Goal: Task Accomplishment & Management: Manage account settings

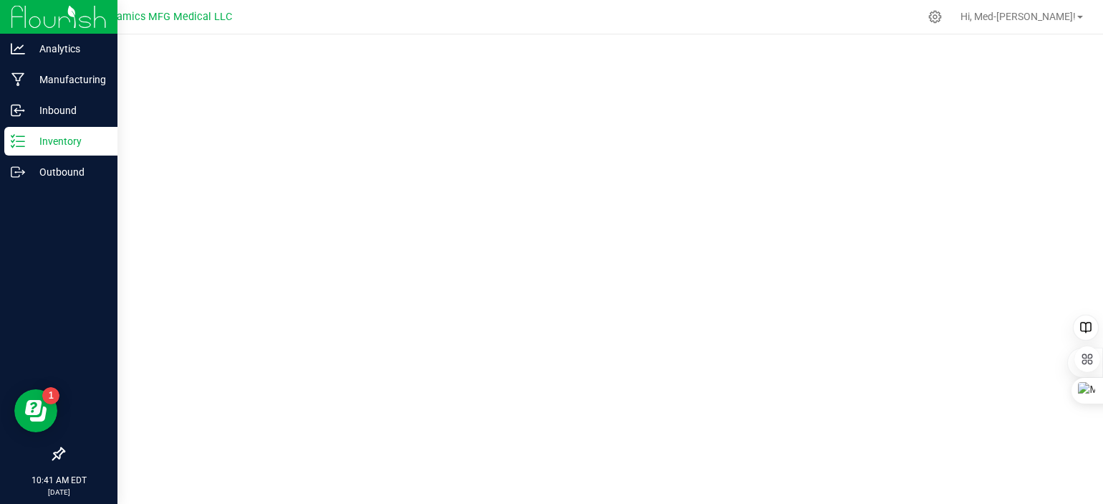
click at [25, 140] on p "Inventory" at bounding box center [68, 141] width 86 height 17
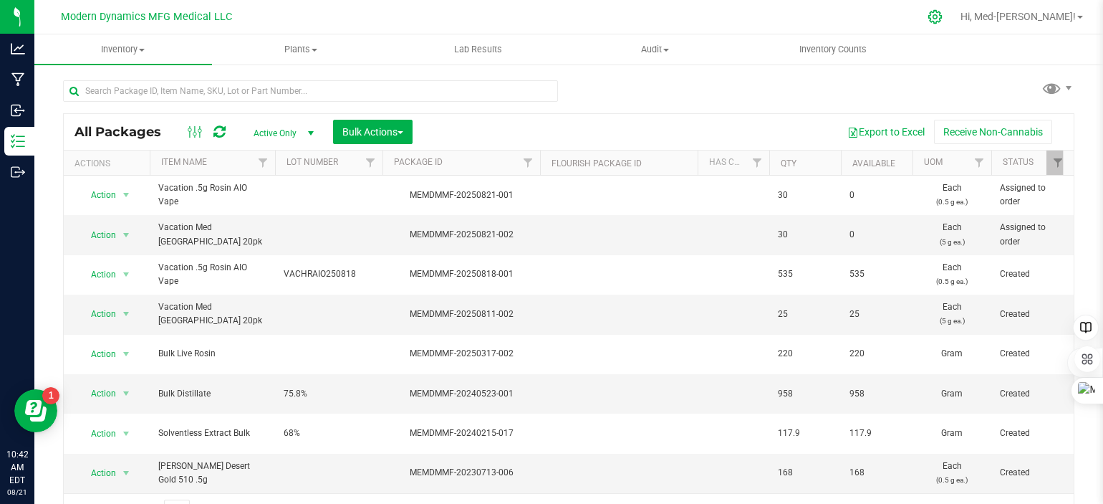
click at [943, 19] on icon at bounding box center [935, 16] width 15 height 15
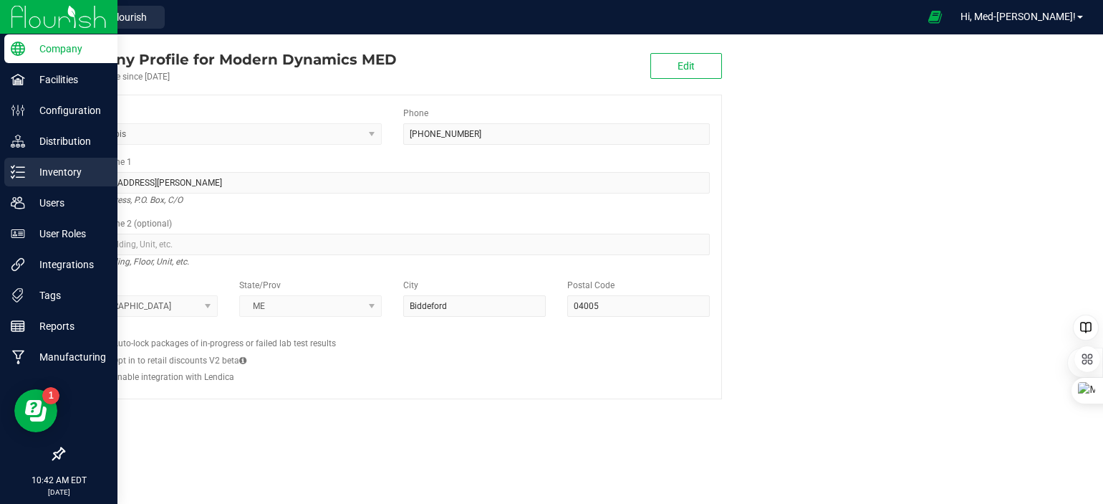
click at [17, 169] on icon at bounding box center [18, 172] width 14 height 14
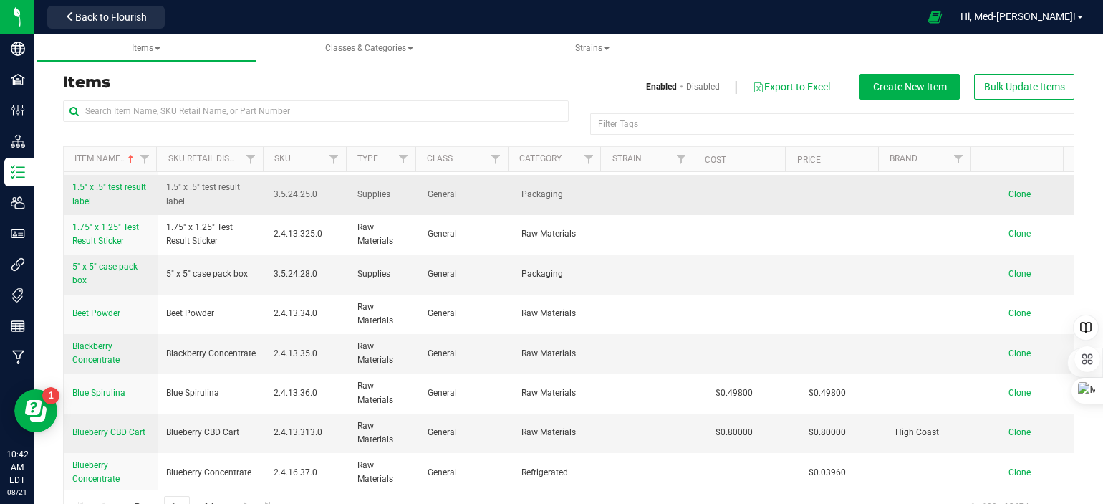
scroll to position [72, 0]
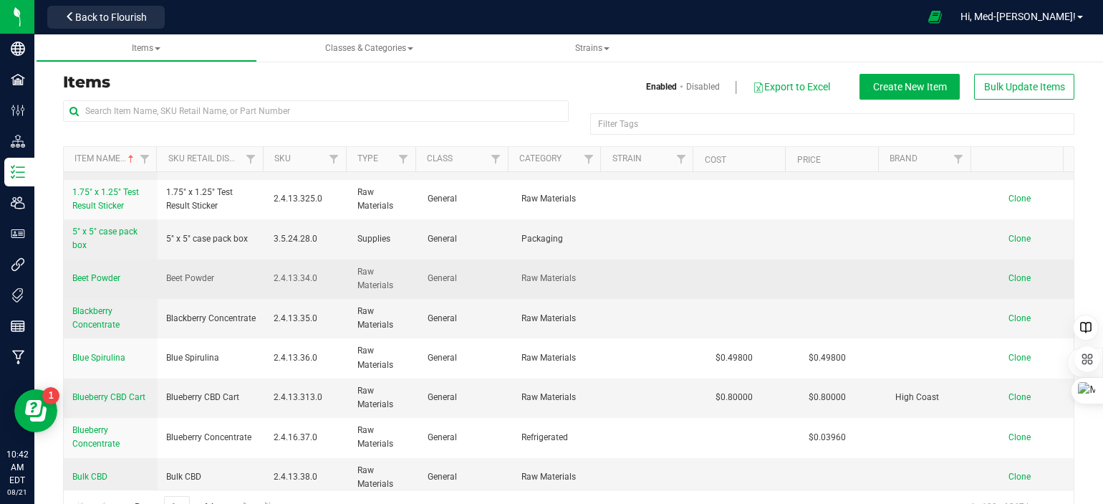
click at [90, 278] on span "Beet Powder" at bounding box center [96, 278] width 48 height 10
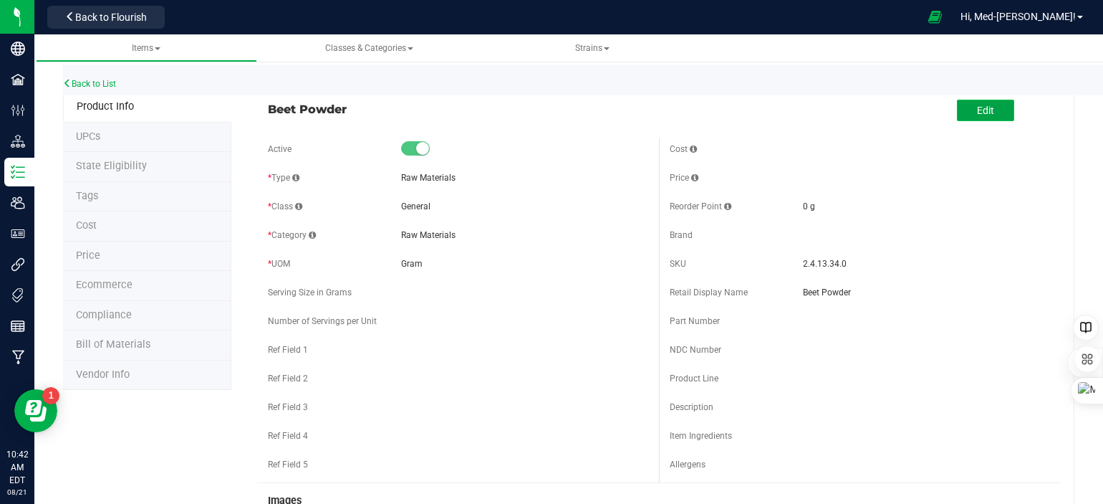
click at [957, 108] on button "Edit" at bounding box center [985, 110] width 57 height 21
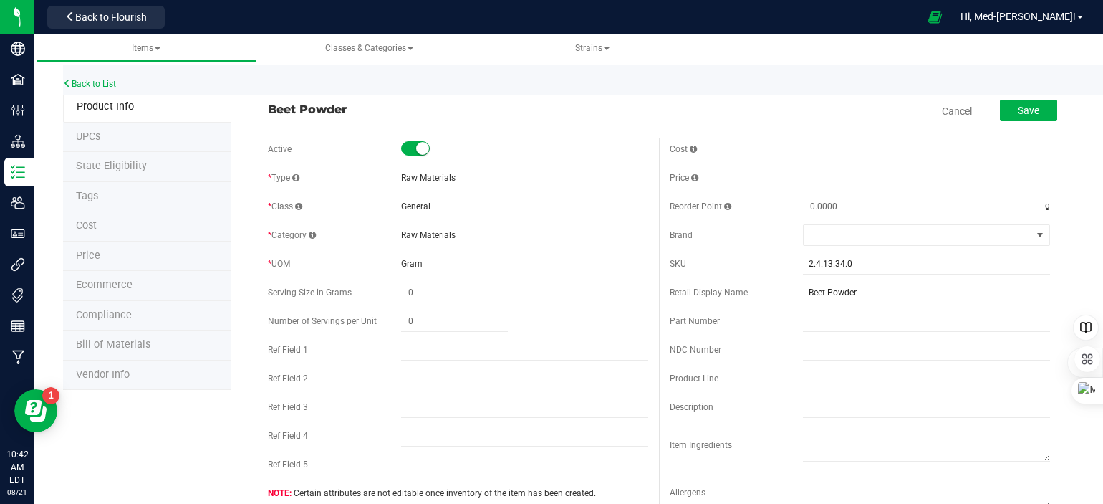
click at [407, 153] on span at bounding box center [415, 148] width 29 height 14
click at [1028, 106] on span "Save" at bounding box center [1028, 110] width 21 height 11
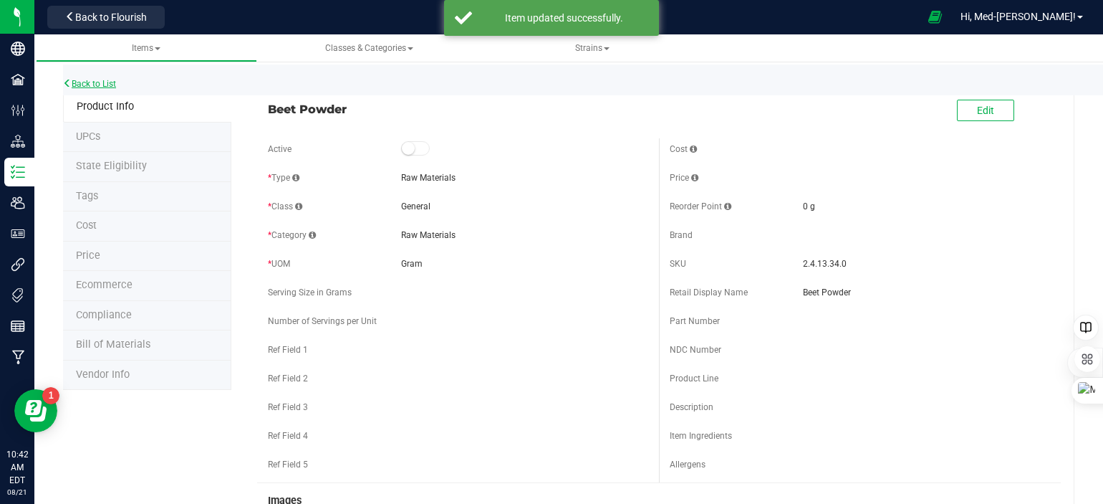
click at [105, 80] on link "Back to List" at bounding box center [89, 84] width 53 height 10
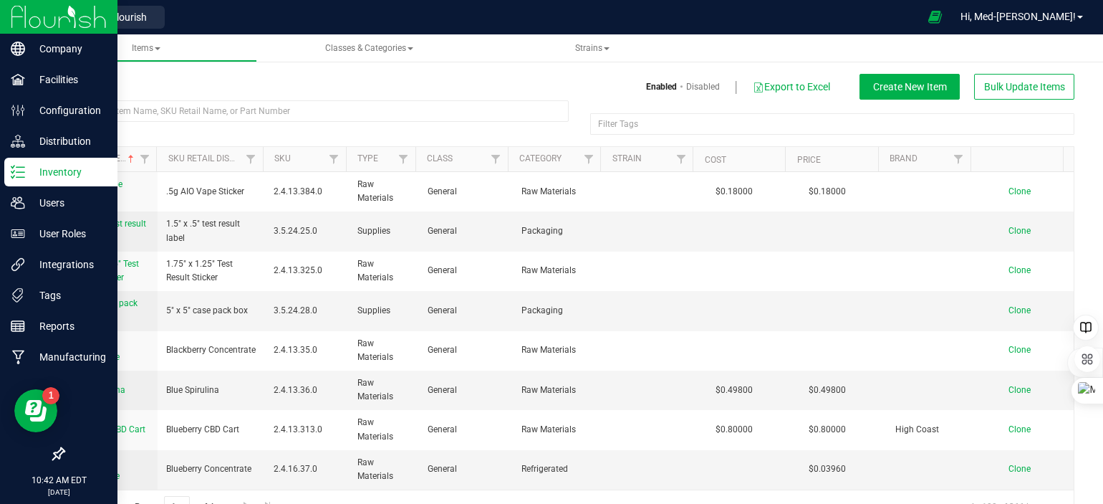
click at [19, 168] on icon at bounding box center [18, 172] width 14 height 14
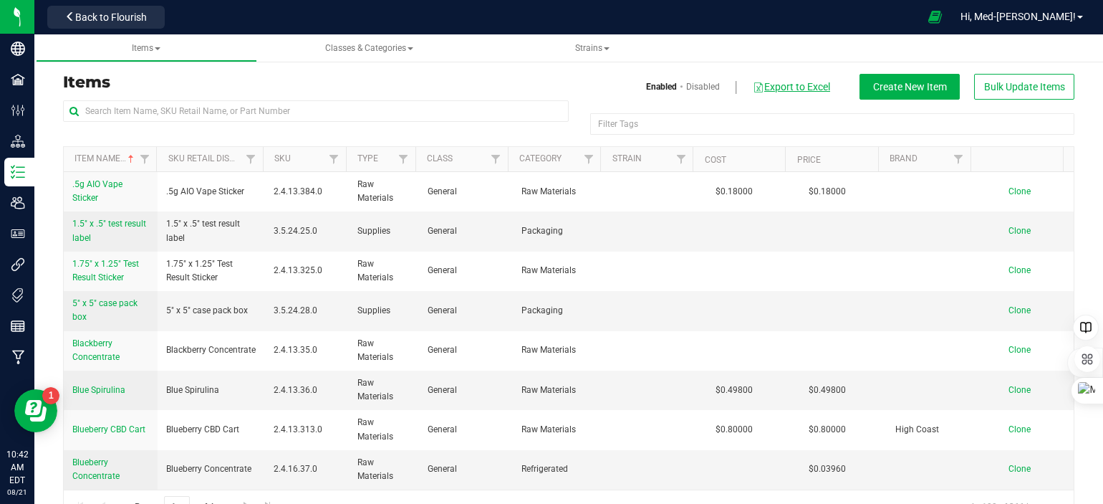
click at [778, 87] on button "Export to Excel" at bounding box center [791, 86] width 79 height 24
click at [990, 84] on span "Bulk Update Items" at bounding box center [1024, 86] width 81 height 11
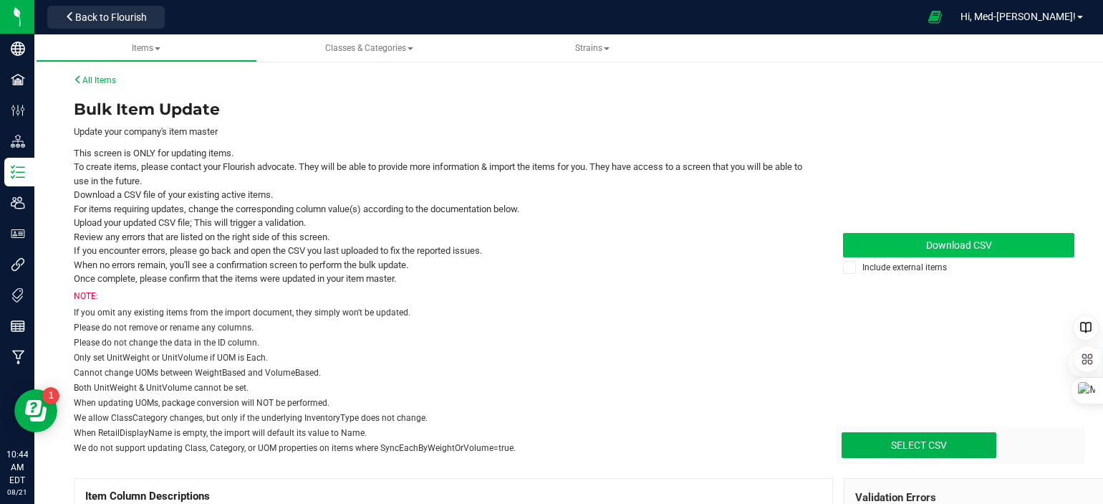
click at [972, 244] on span "Download CSV" at bounding box center [959, 244] width 66 height 11
type input "C:\fakepath\update-items_[DATE].csv"
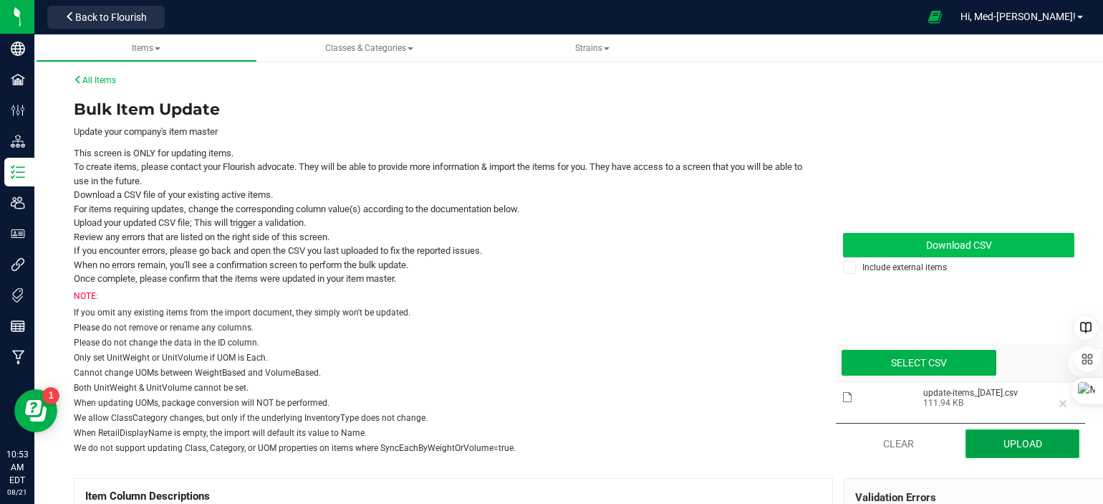
click at [992, 438] on button "Upload" at bounding box center [1023, 443] width 114 height 29
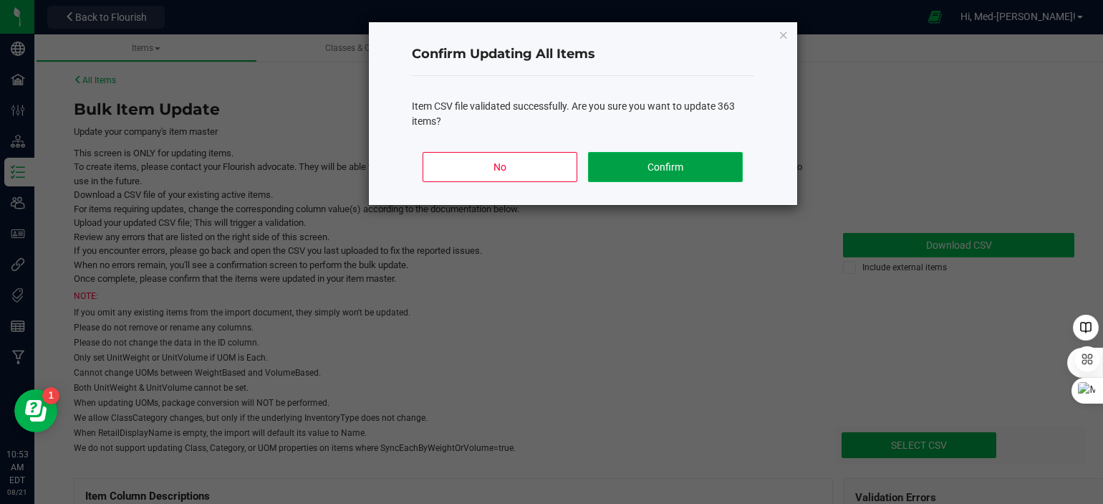
click at [693, 158] on button "Confirm" at bounding box center [665, 167] width 154 height 30
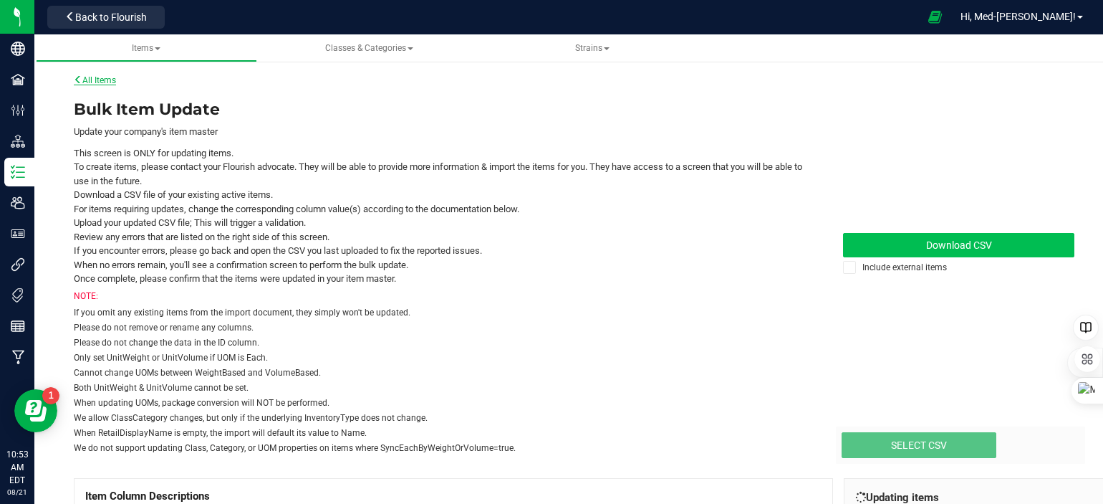
click at [107, 82] on link "All Items" at bounding box center [95, 80] width 42 height 10
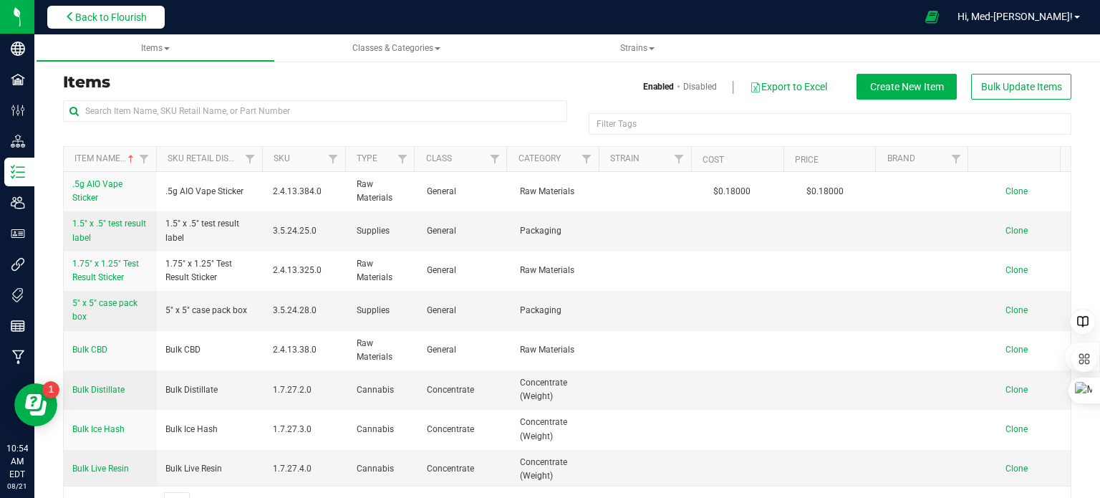
click at [84, 11] on span "Back to Flourish" at bounding box center [111, 16] width 72 height 11
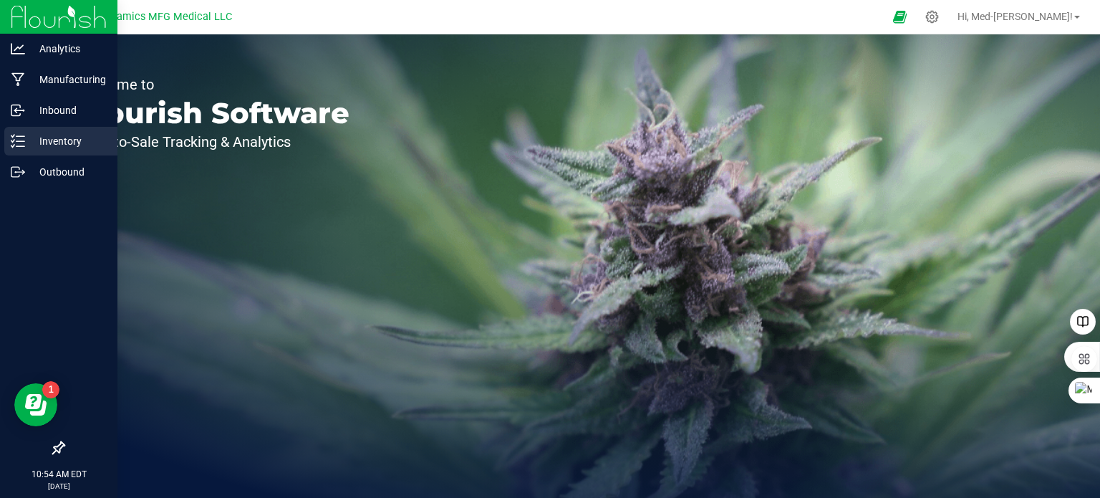
click at [19, 148] on div "Inventory" at bounding box center [60, 141] width 113 height 29
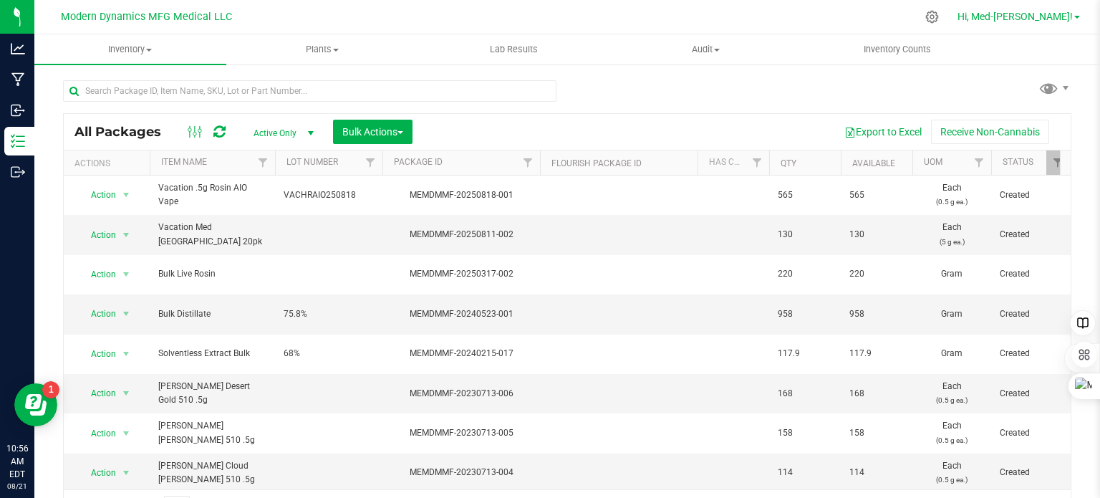
click at [1077, 16] on span at bounding box center [1077, 17] width 6 height 3
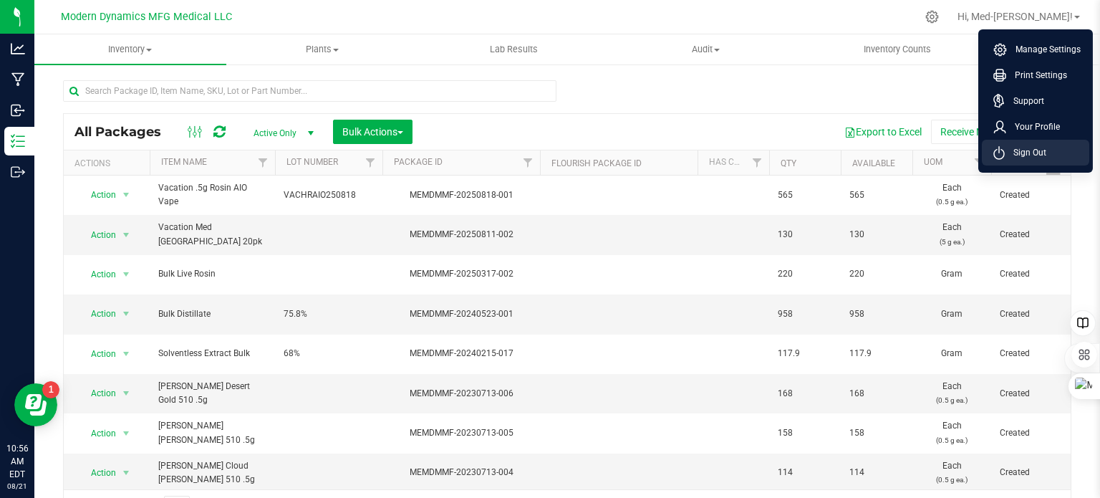
click at [1026, 148] on span "Sign Out" at bounding box center [1026, 152] width 42 height 14
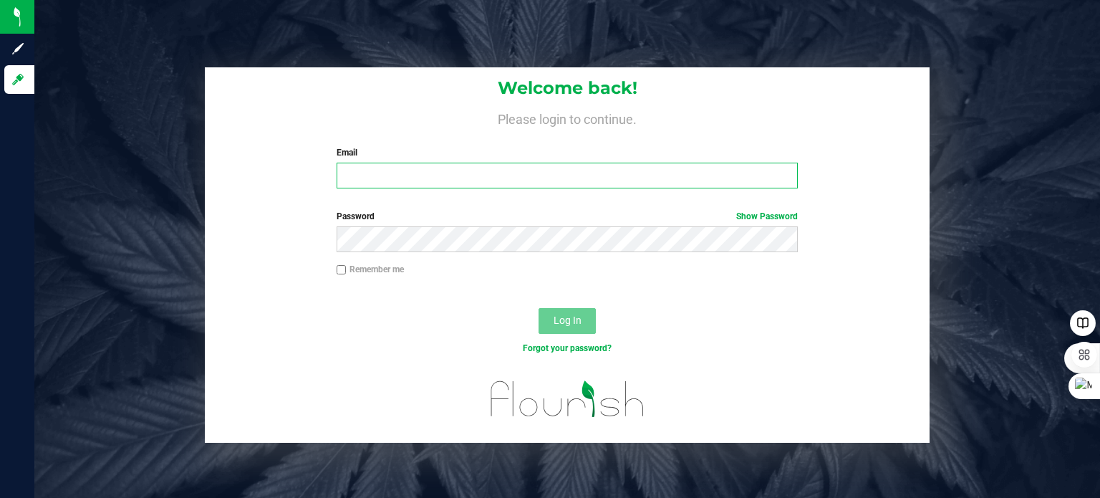
click at [418, 170] on input "Email" at bounding box center [568, 176] width 462 height 26
type input "dean@moderndynamicsmfg.com"
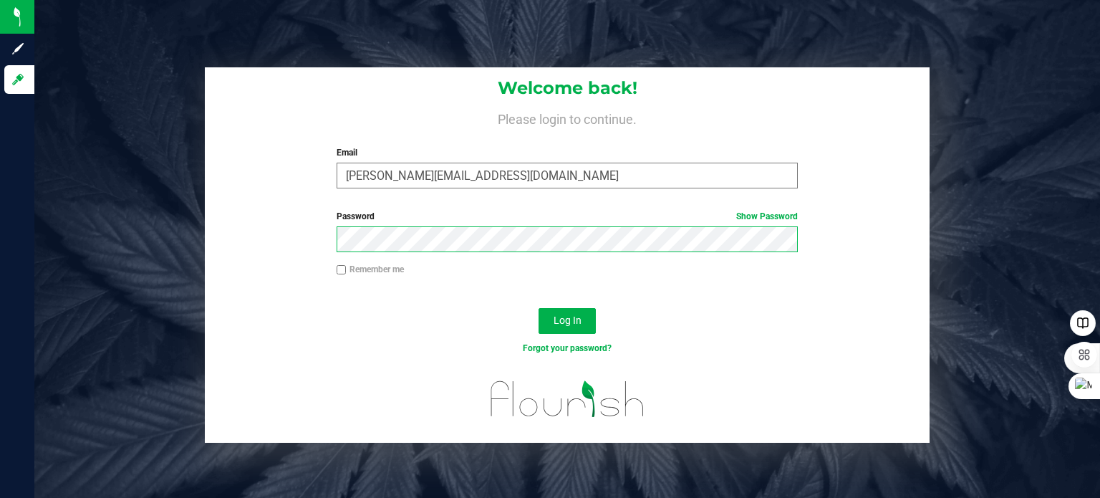
click at [539, 308] on button "Log In" at bounding box center [567, 321] width 57 height 26
